Goal: Task Accomplishment & Management: Manage account settings

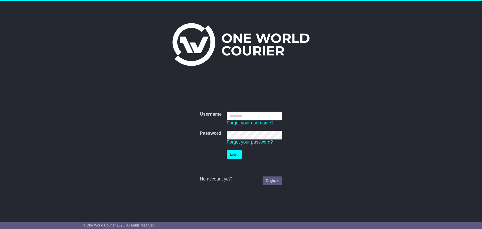
type input "**********"
click at [238, 154] on button "Login" at bounding box center [234, 154] width 15 height 9
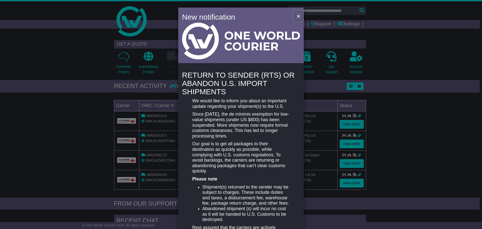
click at [297, 15] on span "×" at bounding box center [298, 16] width 3 height 6
